Goal: Transaction & Acquisition: Purchase product/service

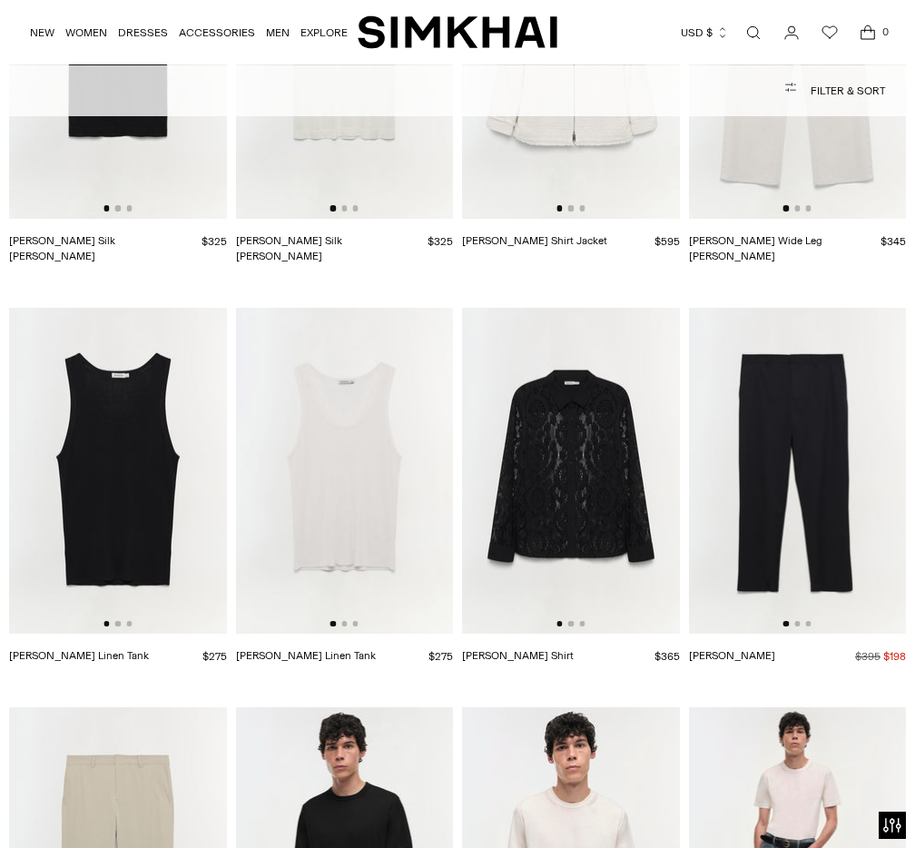
scroll to position [2776, 0]
